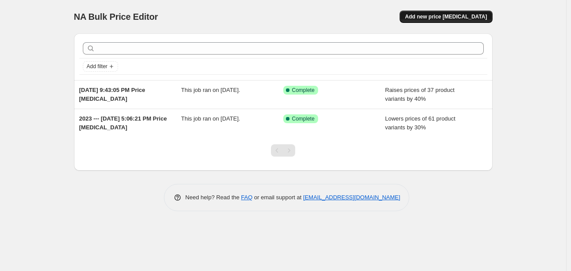
click at [440, 13] on button "Add new price change job" at bounding box center [445, 17] width 92 height 12
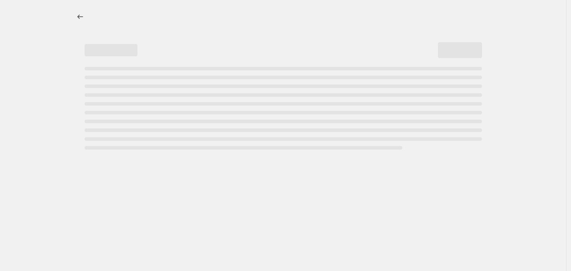
select select "percentage"
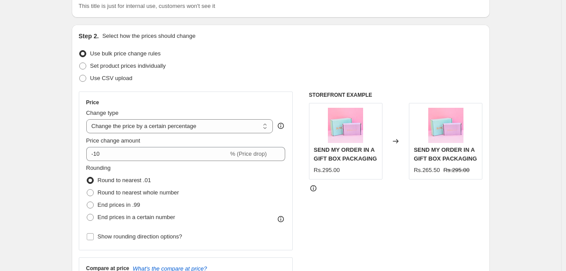
scroll to position [74, 0]
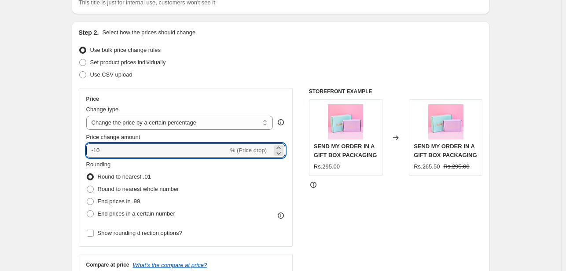
drag, startPoint x: 110, startPoint y: 151, endPoint x: 61, endPoint y: 141, distance: 49.8
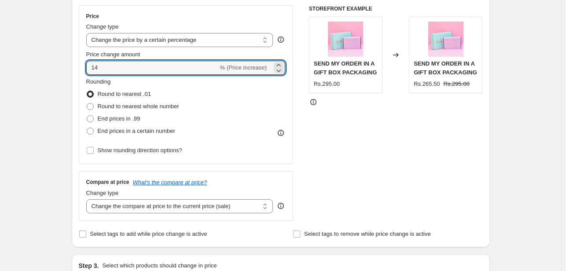
scroll to position [158, 0]
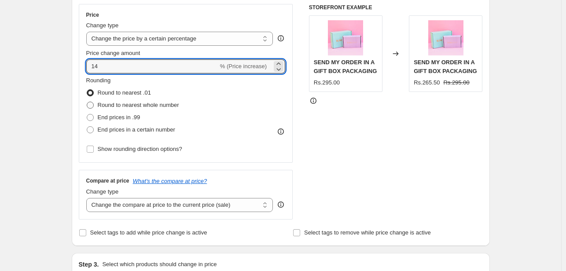
type input "14"
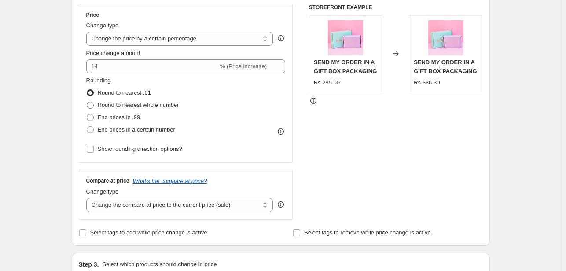
click at [91, 107] on span at bounding box center [90, 105] width 7 height 7
click at [87, 102] on input "Round to nearest whole number" at bounding box center [87, 102] width 0 height 0
radio input "true"
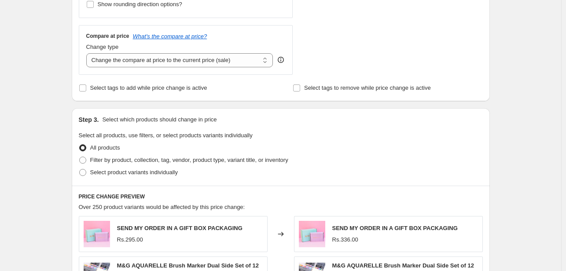
scroll to position [303, 0]
click at [238, 58] on select "Change the compare at price to the current price (sale) Change the compare at p…" at bounding box center [179, 60] width 187 height 14
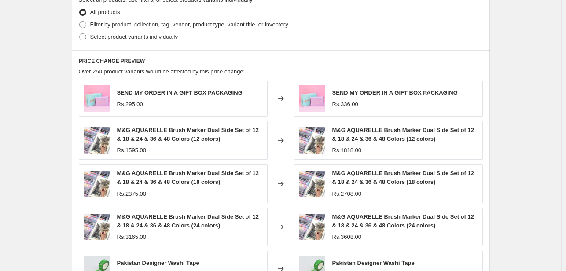
scroll to position [350, 0]
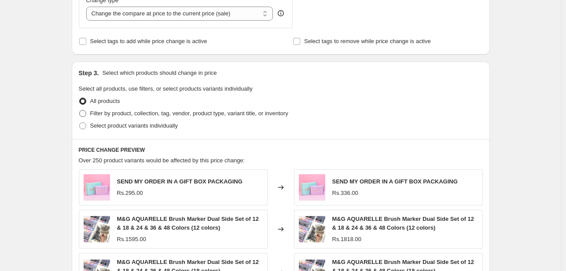
click at [86, 116] on span at bounding box center [82, 113] width 7 height 7
click at [80, 110] on input "Filter by product, collection, tag, vendor, product type, variant title, or inv…" at bounding box center [79, 110] width 0 height 0
radio input "true"
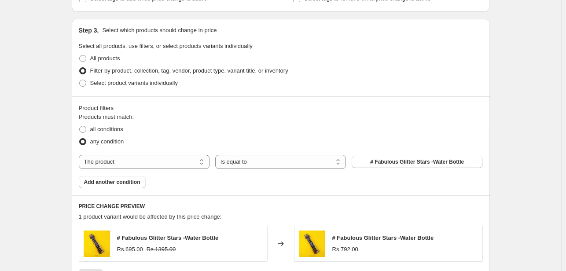
scroll to position [393, 0]
click at [269, 157] on select "Is equal to Is not equal to" at bounding box center [280, 162] width 131 height 14
click at [194, 158] on select "The product The product's collection The product's tag The product's vendor The…" at bounding box center [144, 162] width 131 height 14
select select "tag"
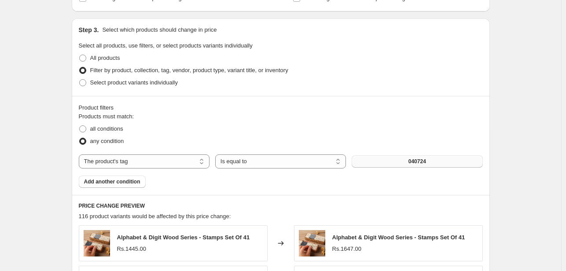
click at [431, 159] on button "040724" at bounding box center [417, 161] width 131 height 12
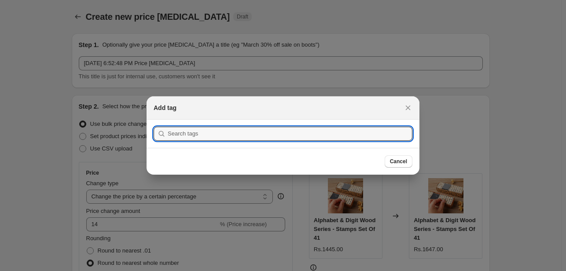
scroll to position [0, 0]
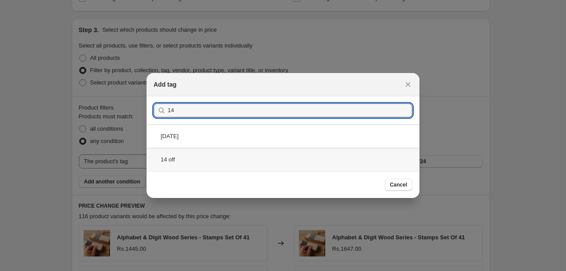
type input "14"
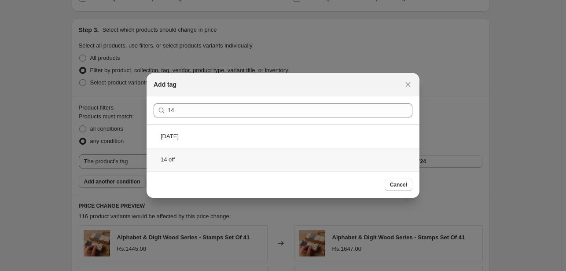
click at [177, 158] on div "14 off" at bounding box center [283, 159] width 273 height 23
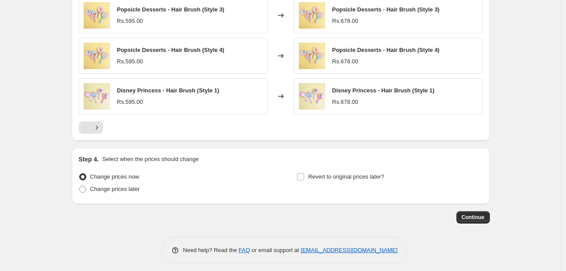
scroll to position [707, 0]
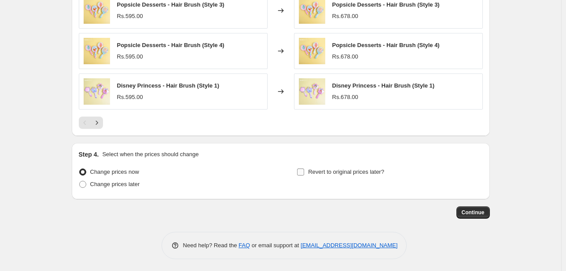
click at [303, 173] on input "Revert to original prices later?" at bounding box center [300, 172] width 7 height 7
checkbox input "true"
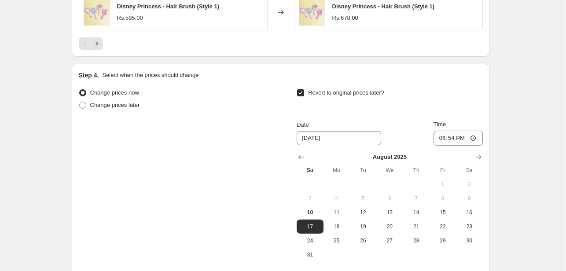
scroll to position [801, 0]
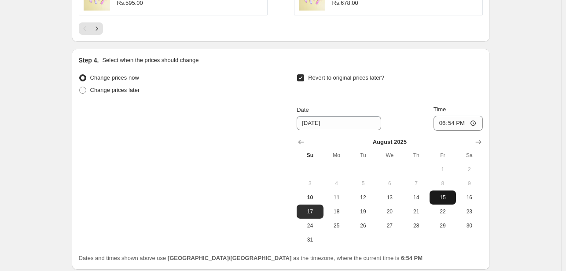
click at [440, 196] on span "15" at bounding box center [442, 197] width 19 height 7
type input "8/15/2025"
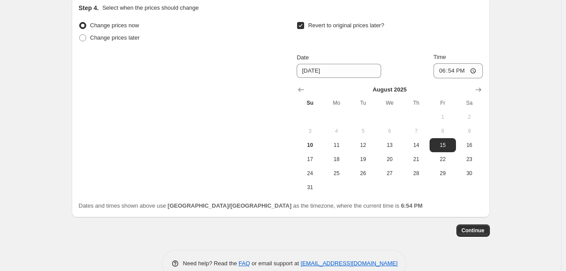
scroll to position [871, 0]
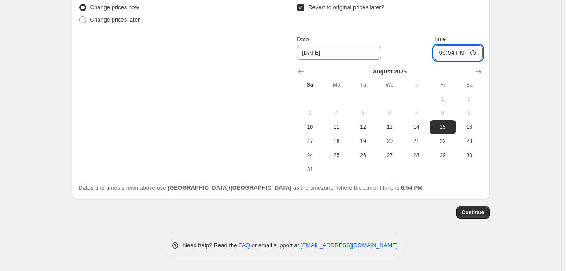
click at [446, 51] on input "18:54" at bounding box center [458, 52] width 49 height 15
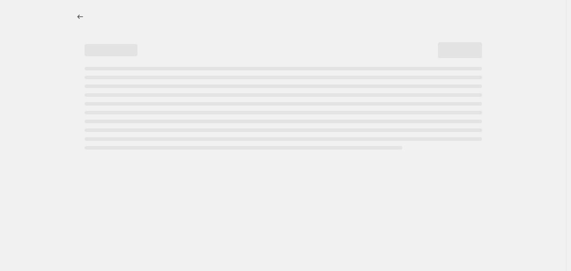
select select "percentage"
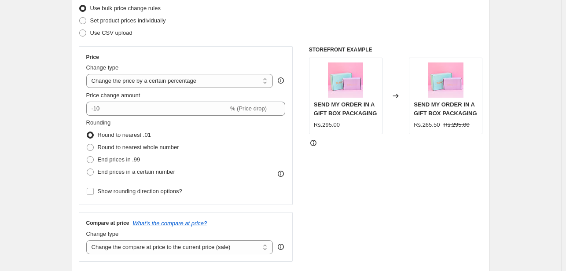
scroll to position [118, 0]
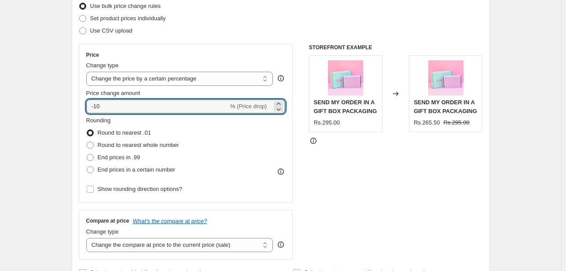
drag, startPoint x: 113, startPoint y: 102, endPoint x: 70, endPoint y: 103, distance: 42.7
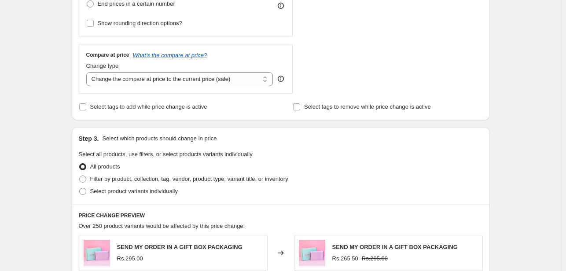
scroll to position [265, 0]
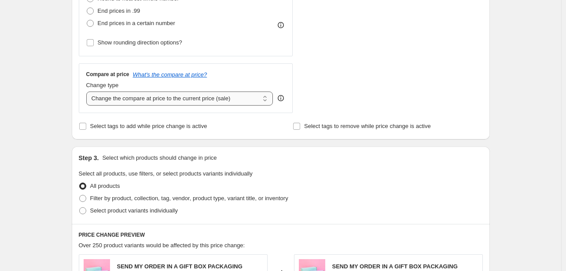
click at [217, 100] on select "Change the compare at price to the current price (sale) Change the compare at p…" at bounding box center [179, 99] width 187 height 14
click at [81, 90] on div "Compare at price What's the compare at price? Change type Change the compare at…" at bounding box center [186, 87] width 214 height 49
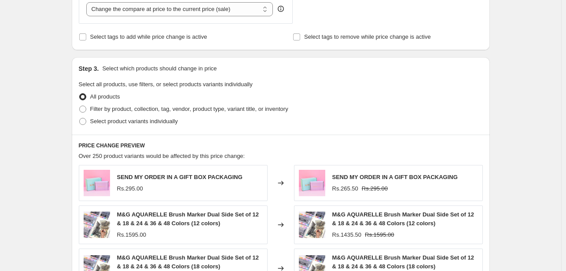
scroll to position [356, 0]
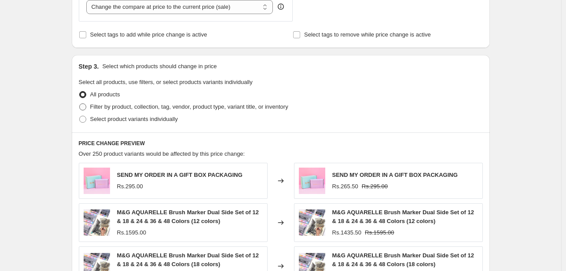
click at [86, 105] on span at bounding box center [82, 106] width 7 height 7
click at [80, 104] on input "Filter by product, collection, tag, vendor, product type, variant title, or inv…" at bounding box center [79, 103] width 0 height 0
radio input "true"
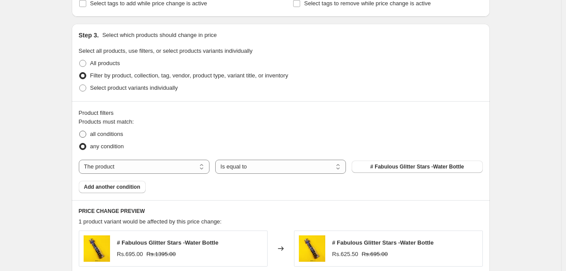
scroll to position [389, 0]
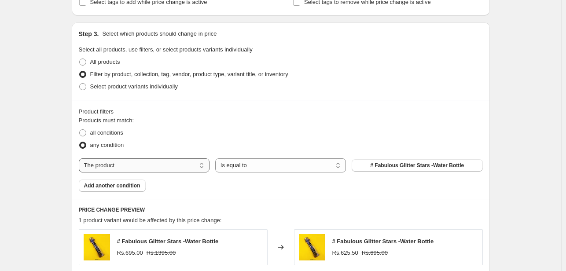
click at [177, 166] on select "The product The product's collection The product's tag The product's vendor The…" at bounding box center [144, 165] width 131 height 14
click at [272, 140] on div "any condition" at bounding box center [281, 145] width 404 height 12
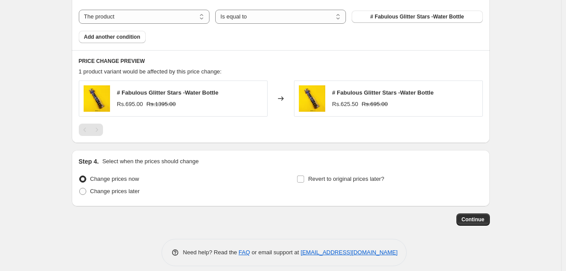
scroll to position [545, 0]
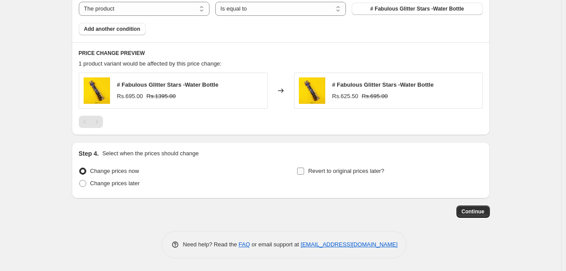
click at [303, 171] on input "Revert to original prices later?" at bounding box center [300, 171] width 7 height 7
checkbox input "true"
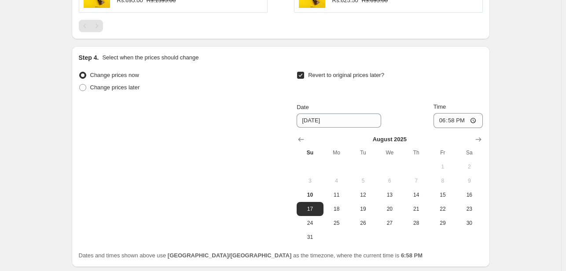
scroll to position [710, 0]
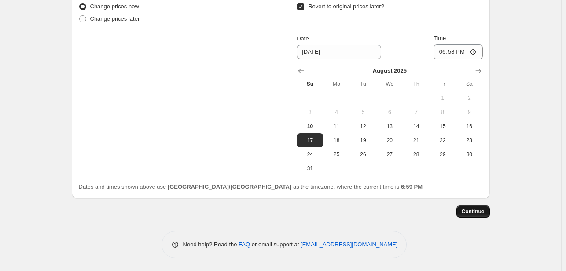
click at [475, 210] on span "Continue" at bounding box center [473, 211] width 23 height 7
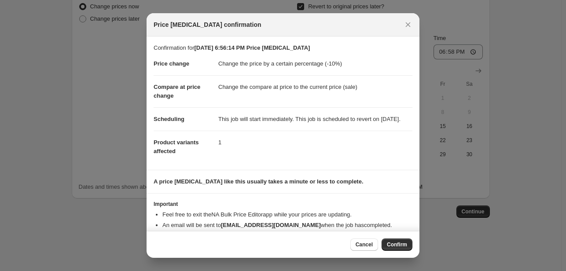
scroll to position [26, 0]
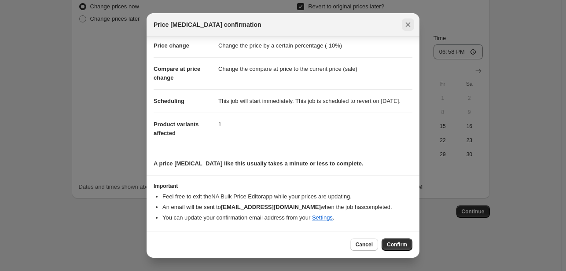
click at [407, 25] on icon "Close" at bounding box center [408, 24] width 5 height 5
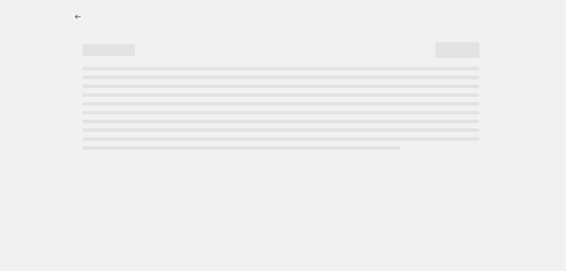
select select "percentage"
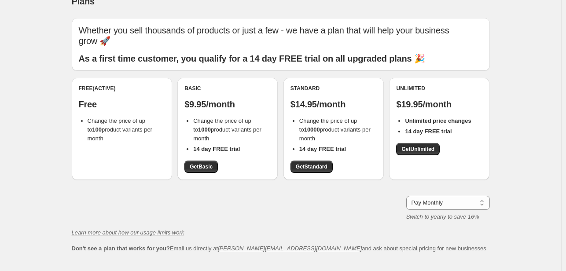
scroll to position [15, 0]
click at [309, 166] on span "Get Standard" at bounding box center [312, 167] width 32 height 7
